Goal: Entertainment & Leisure: Consume media (video, audio)

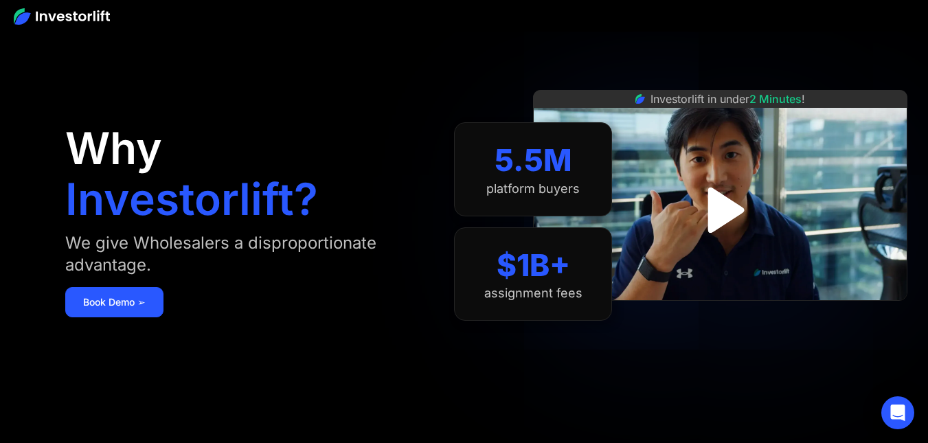
click at [722, 199] on img "open lightbox" at bounding box center [720, 210] width 82 height 82
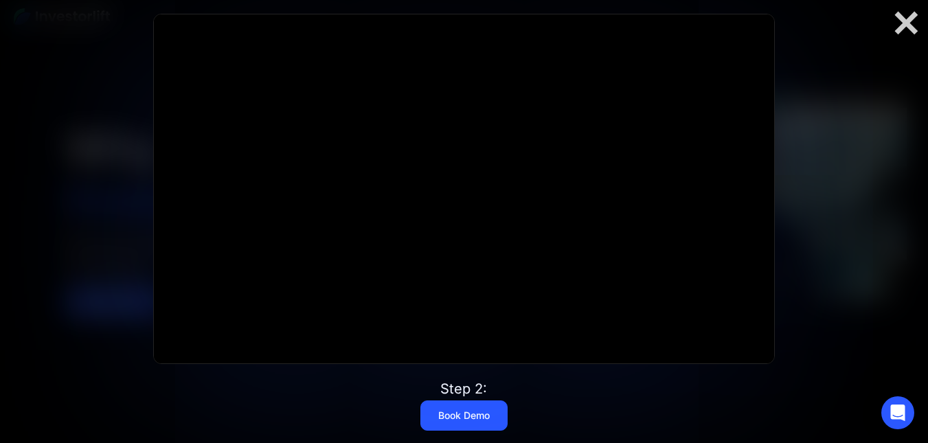
click at [722, 199] on div at bounding box center [464, 188] width 620 height 349
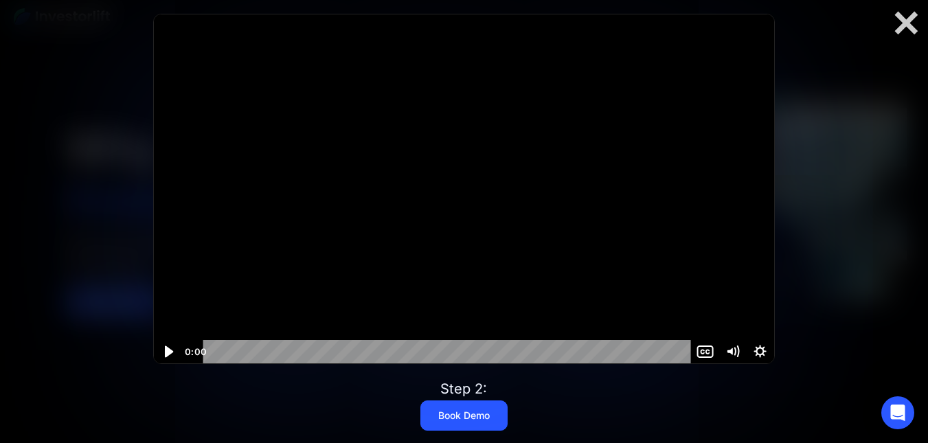
click at [166, 352] on icon "Play Video" at bounding box center [169, 352] width 8 height 12
click at [756, 352] on icon "Show settings menu" at bounding box center [760, 351] width 15 height 15
click at [764, 329] on span "1x" at bounding box center [750, 328] width 34 height 23
click at [728, 334] on label "2x" at bounding box center [733, 329] width 82 height 24
click at [596, 387] on div "Step 1: Watch this video Click for sound @keyframes VOLUME_SMALL_WAVE_FLASH { 0…" at bounding box center [464, 221] width 742 height 596
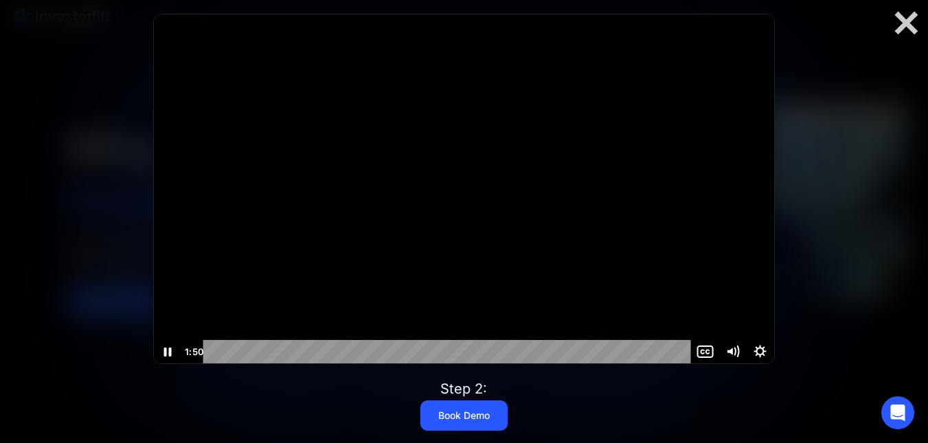
click at [637, 290] on div at bounding box center [464, 188] width 620 height 349
